Goal: Navigation & Orientation: Understand site structure

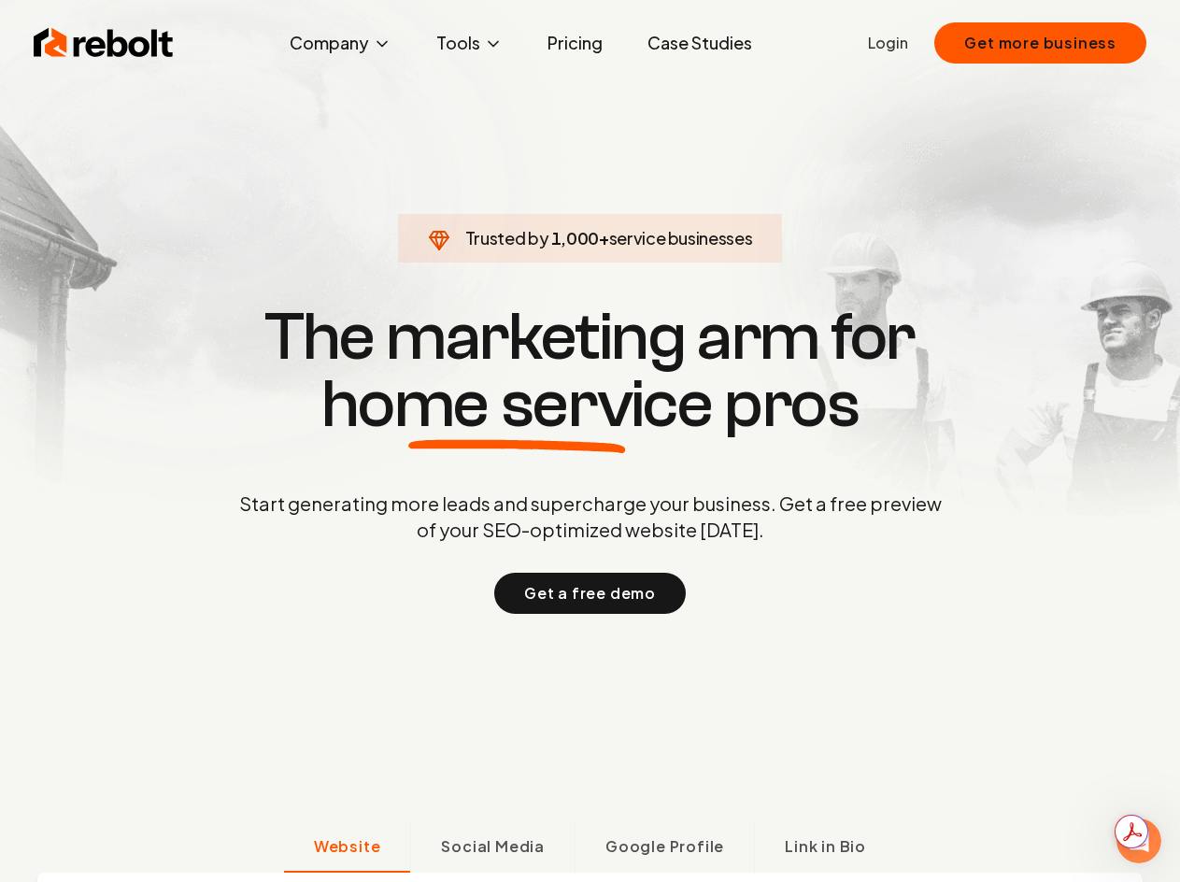
drag, startPoint x: 580, startPoint y: 50, endPoint x: 796, endPoint y: 386, distance: 398.7
click at [580, 50] on link "Pricing" at bounding box center [574, 42] width 85 height 37
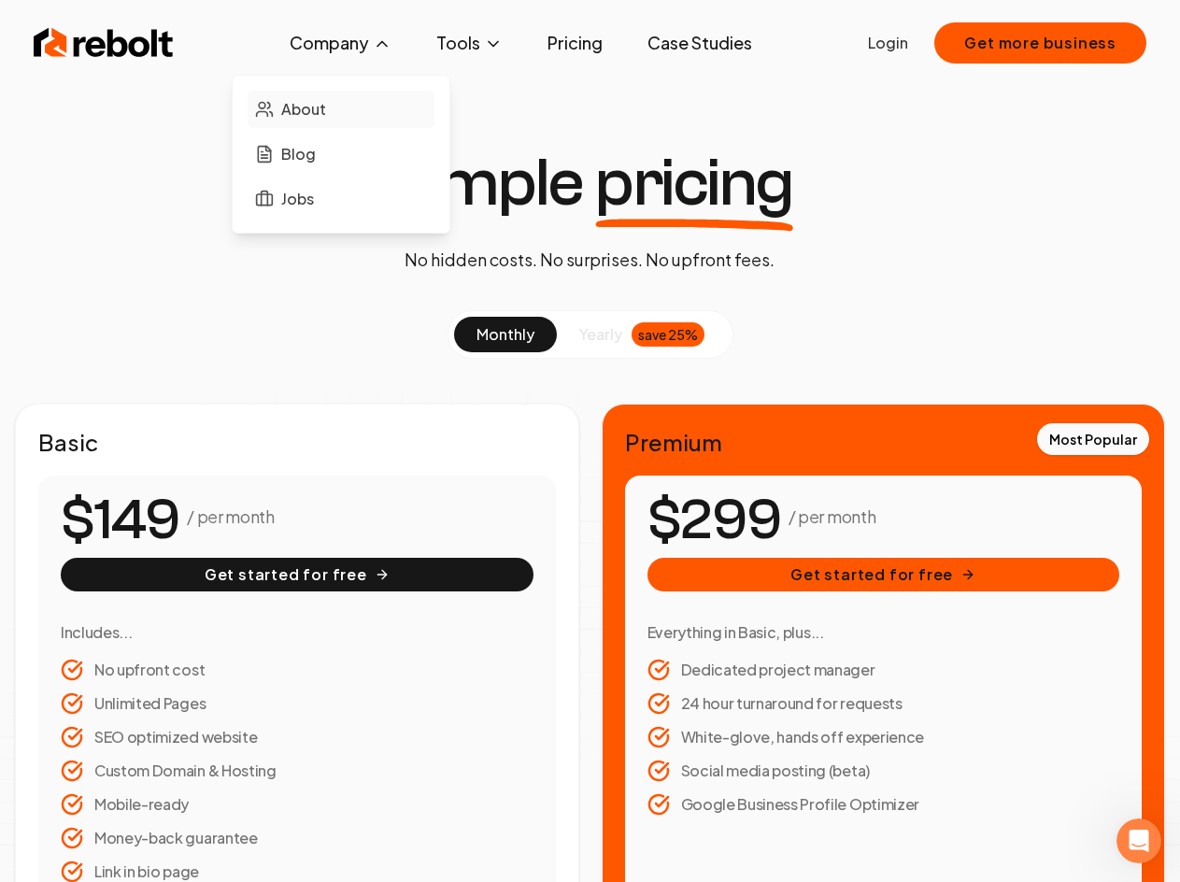
click at [346, 109] on link "About" at bounding box center [340, 109] width 187 height 37
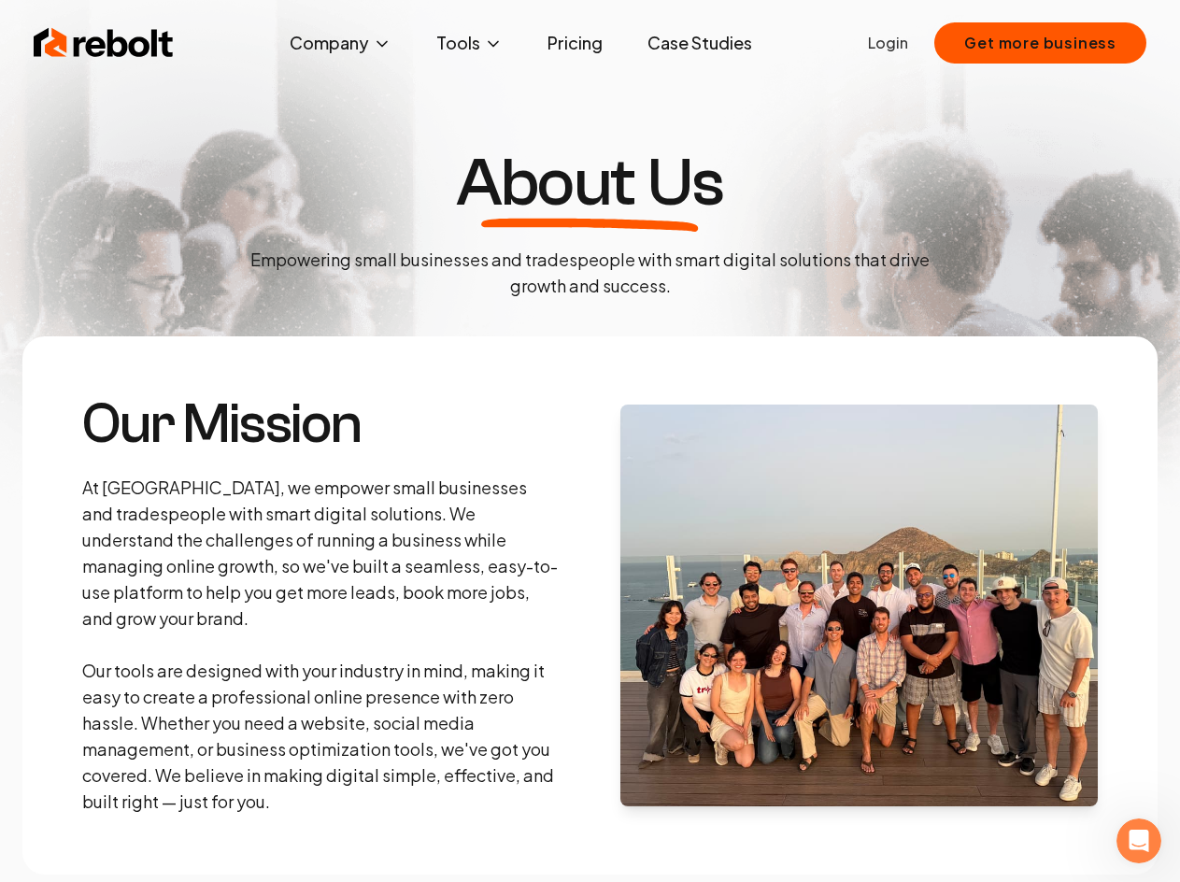
click at [115, 53] on img at bounding box center [104, 42] width 140 height 37
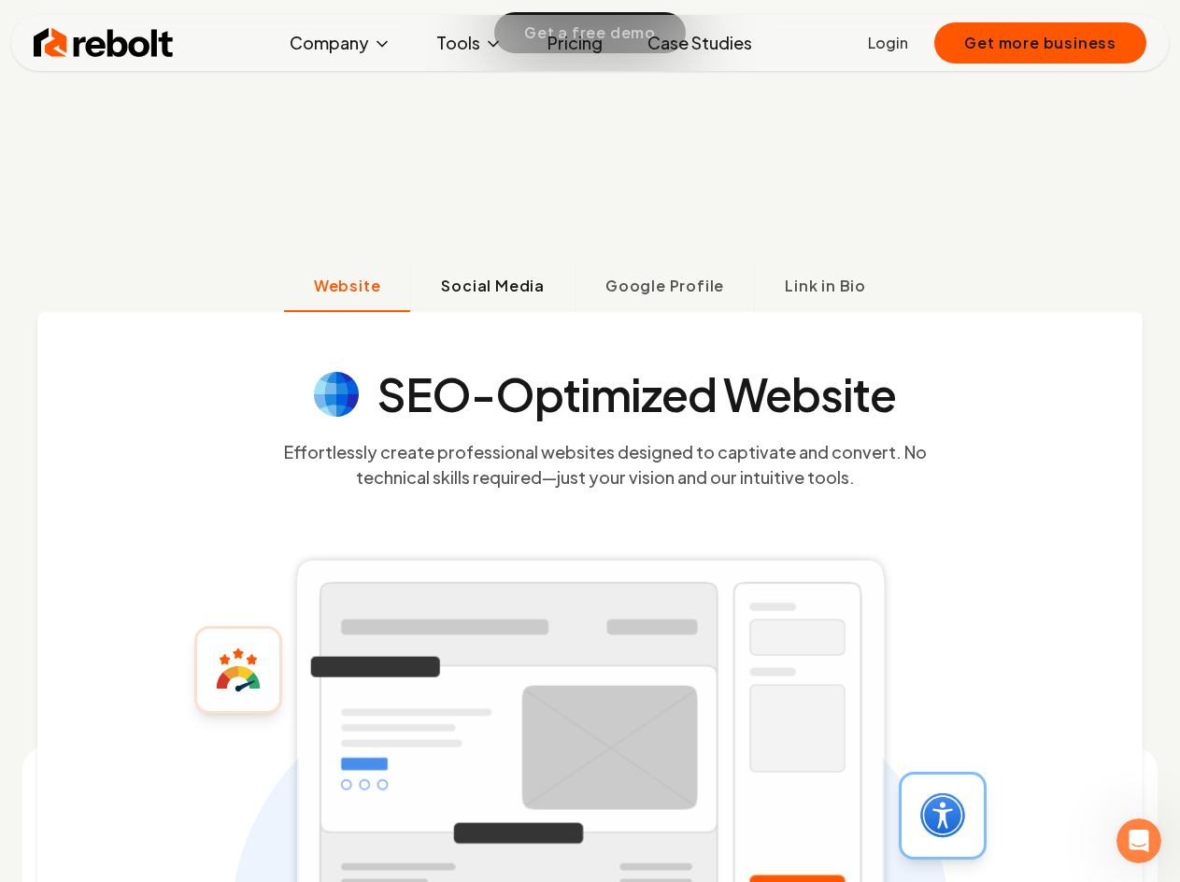
click at [518, 287] on span "Social Media" at bounding box center [493, 286] width 104 height 22
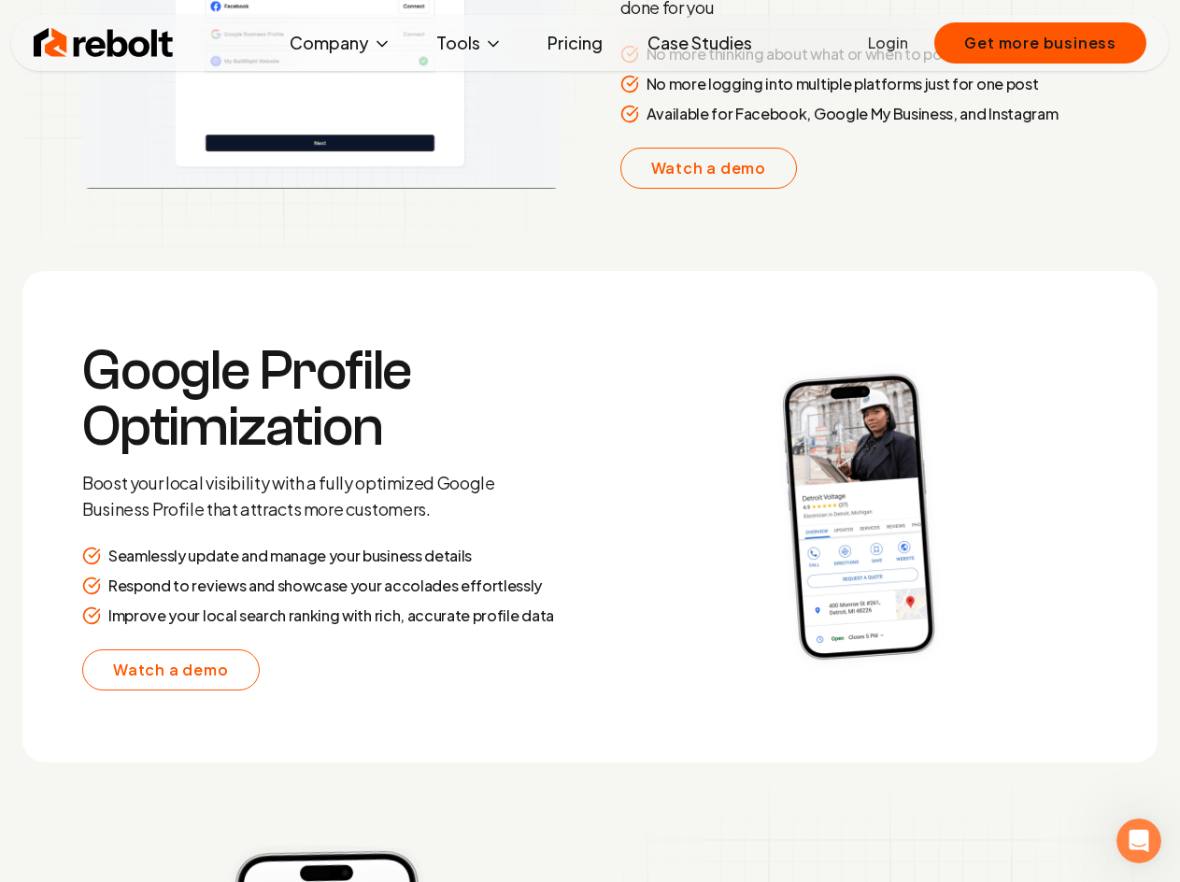
scroll to position [3721, 0]
